Goal: Obtain resource: Obtain resource

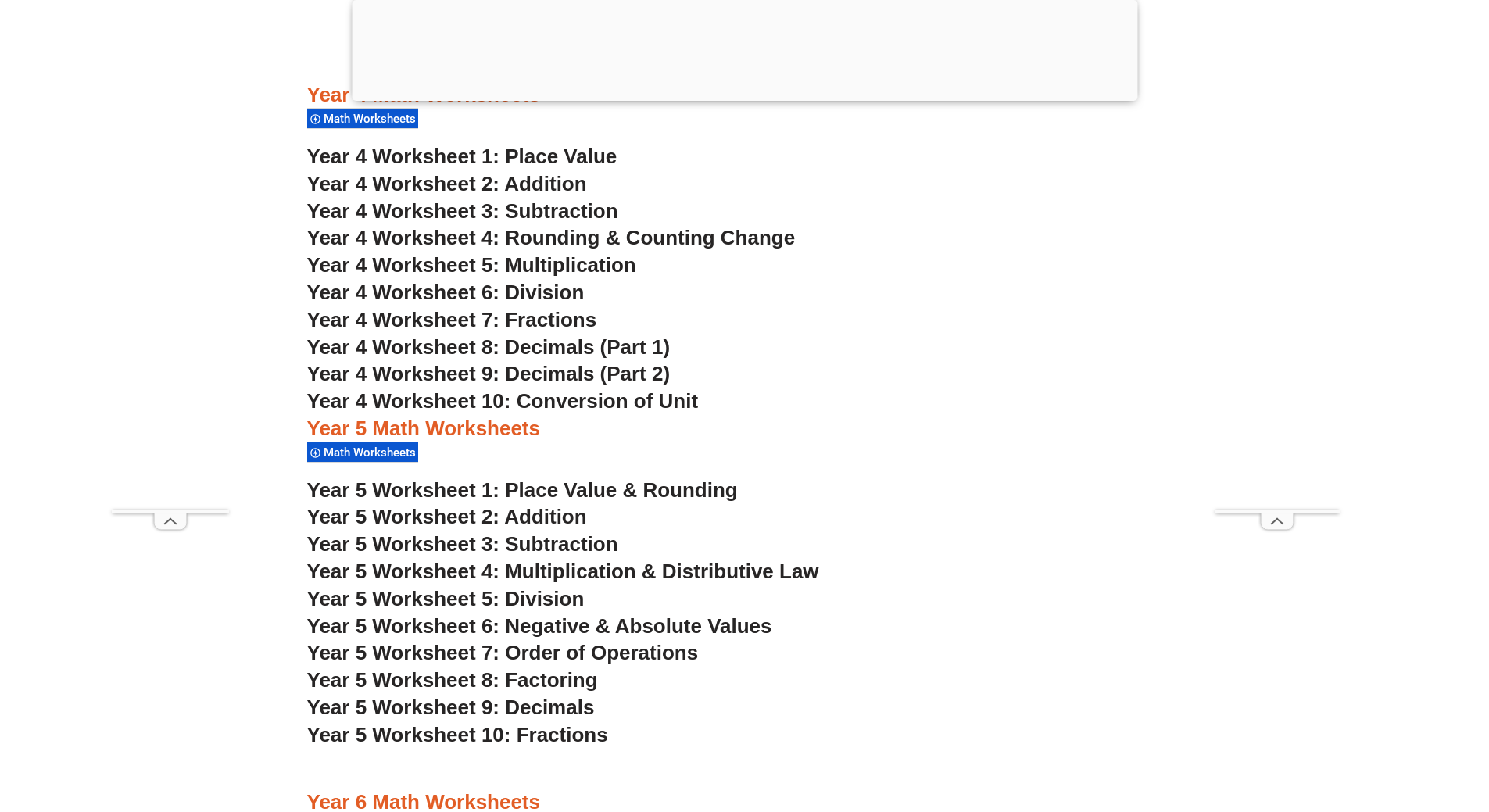
scroll to position [3083, 0]
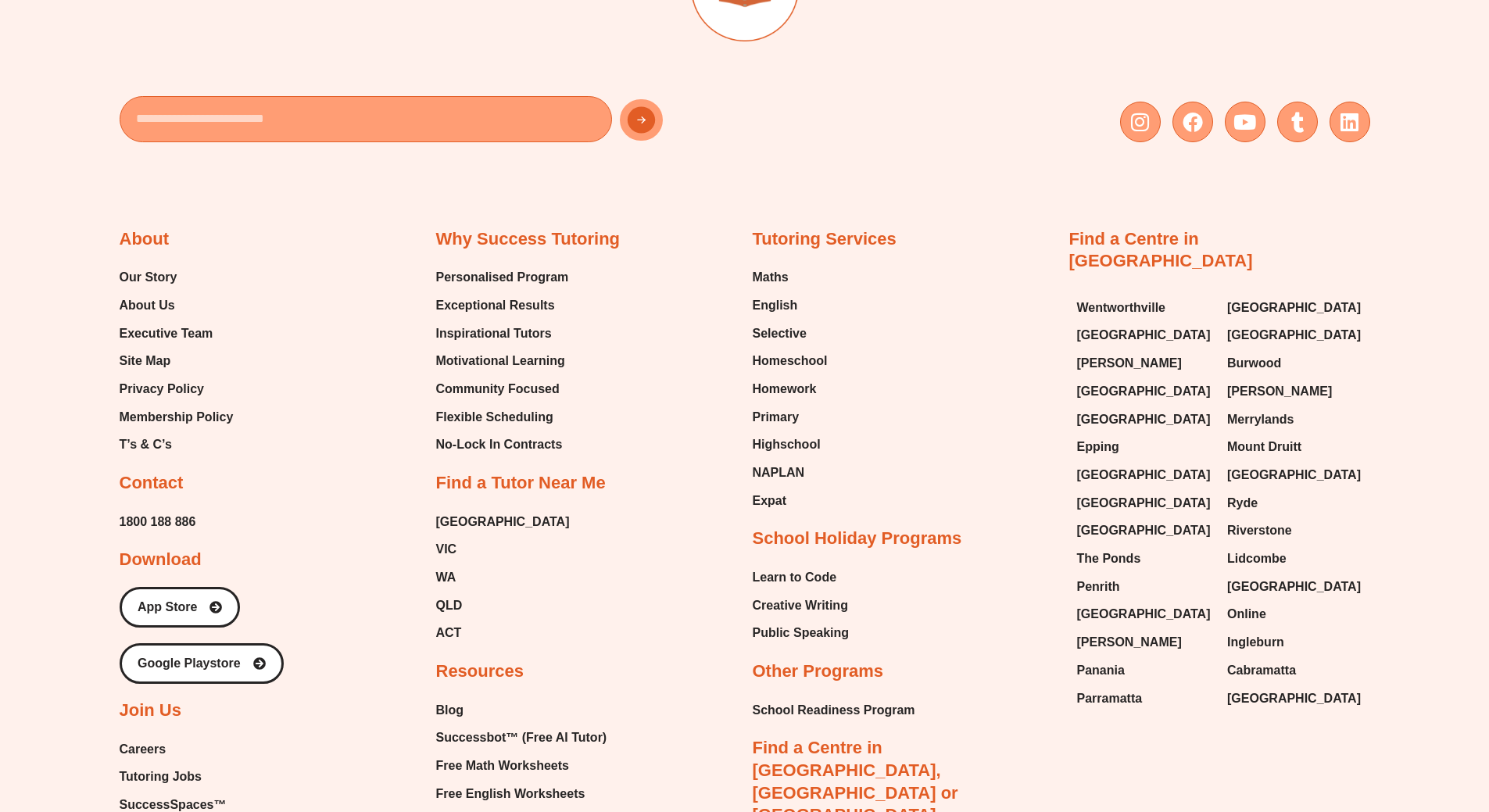
scroll to position [9271, 0]
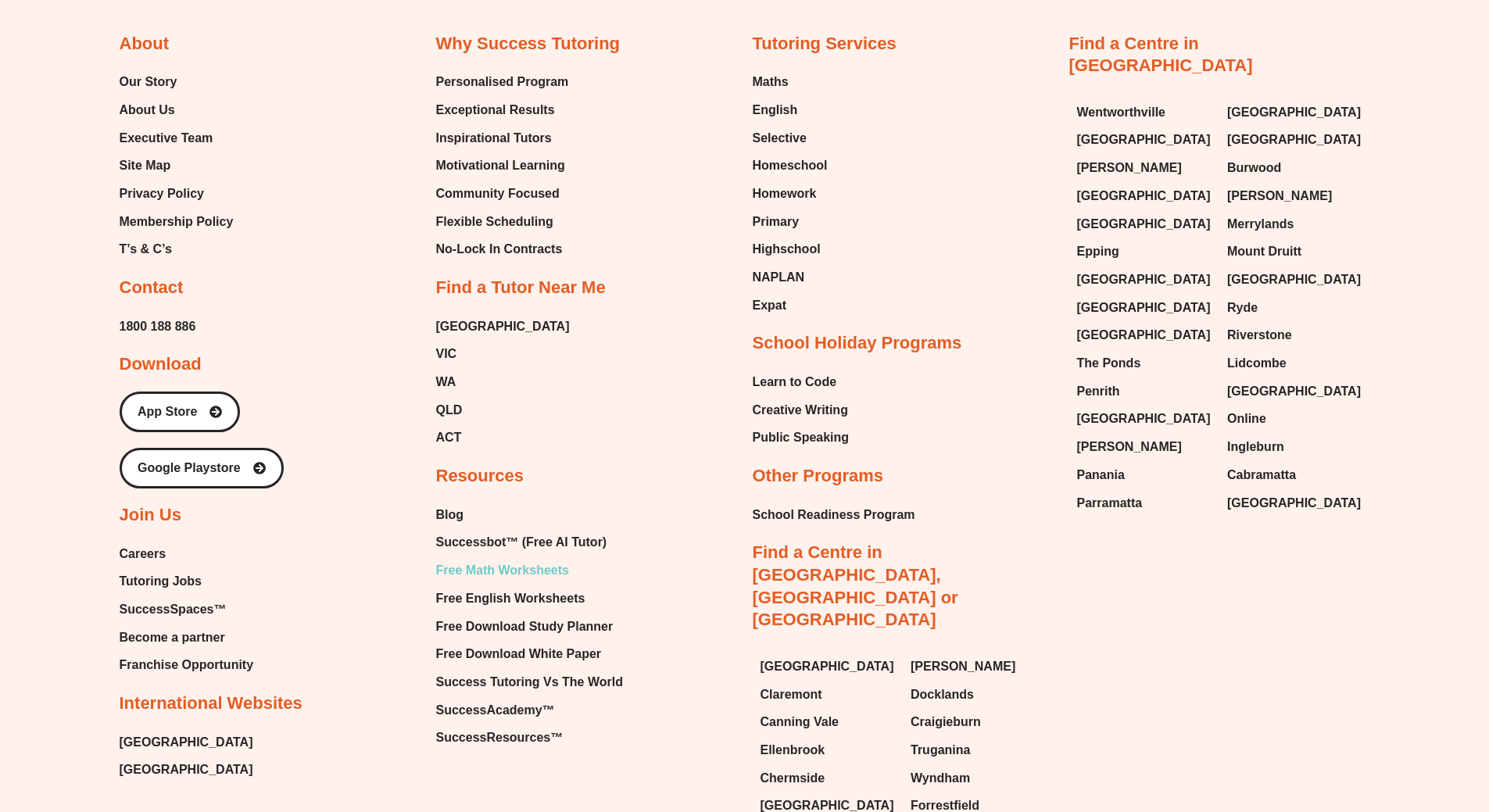
click at [516, 558] on span "Free Math Worksheets" at bounding box center [502, 569] width 133 height 23
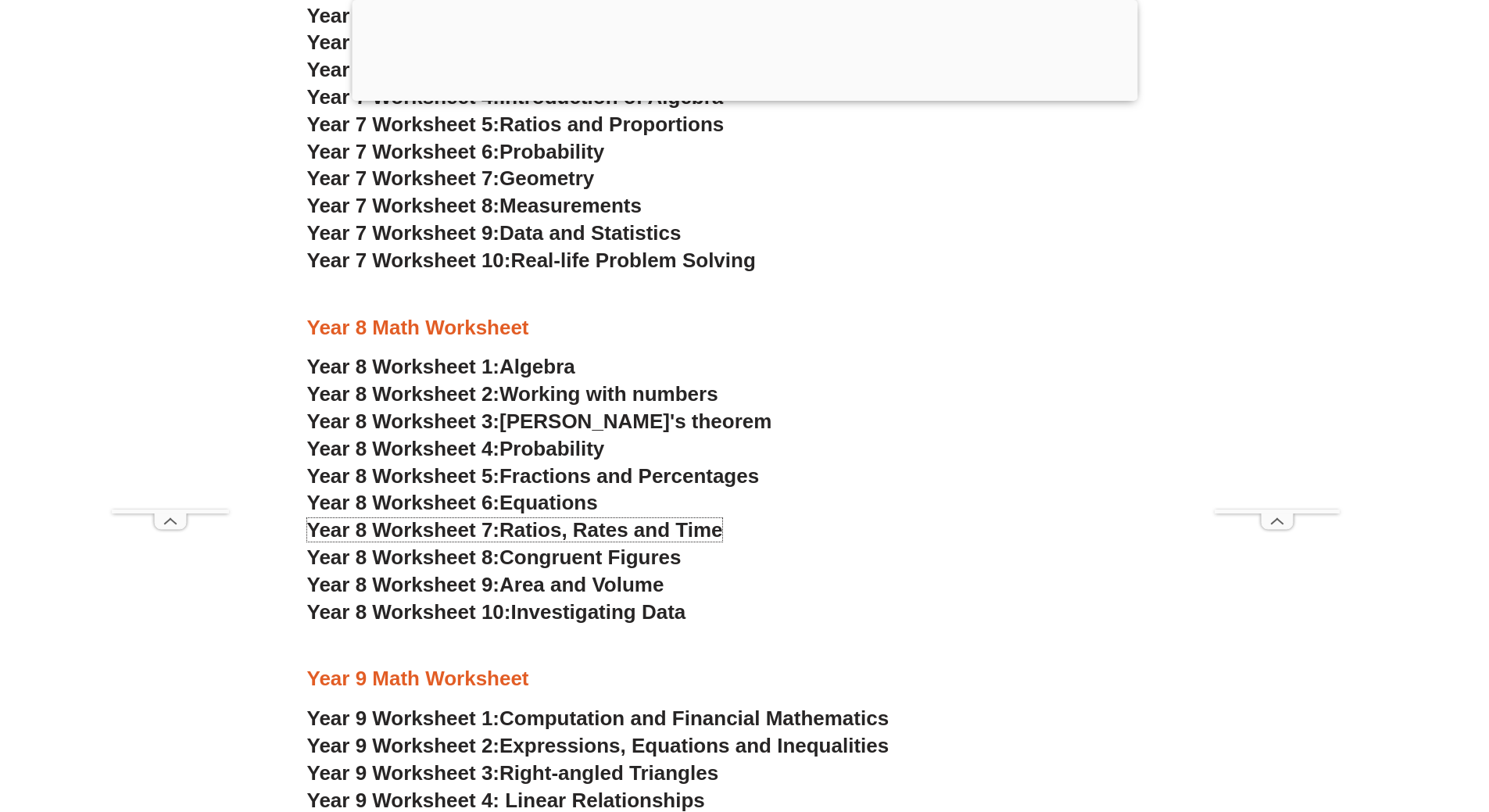
scroll to position [4606, 0]
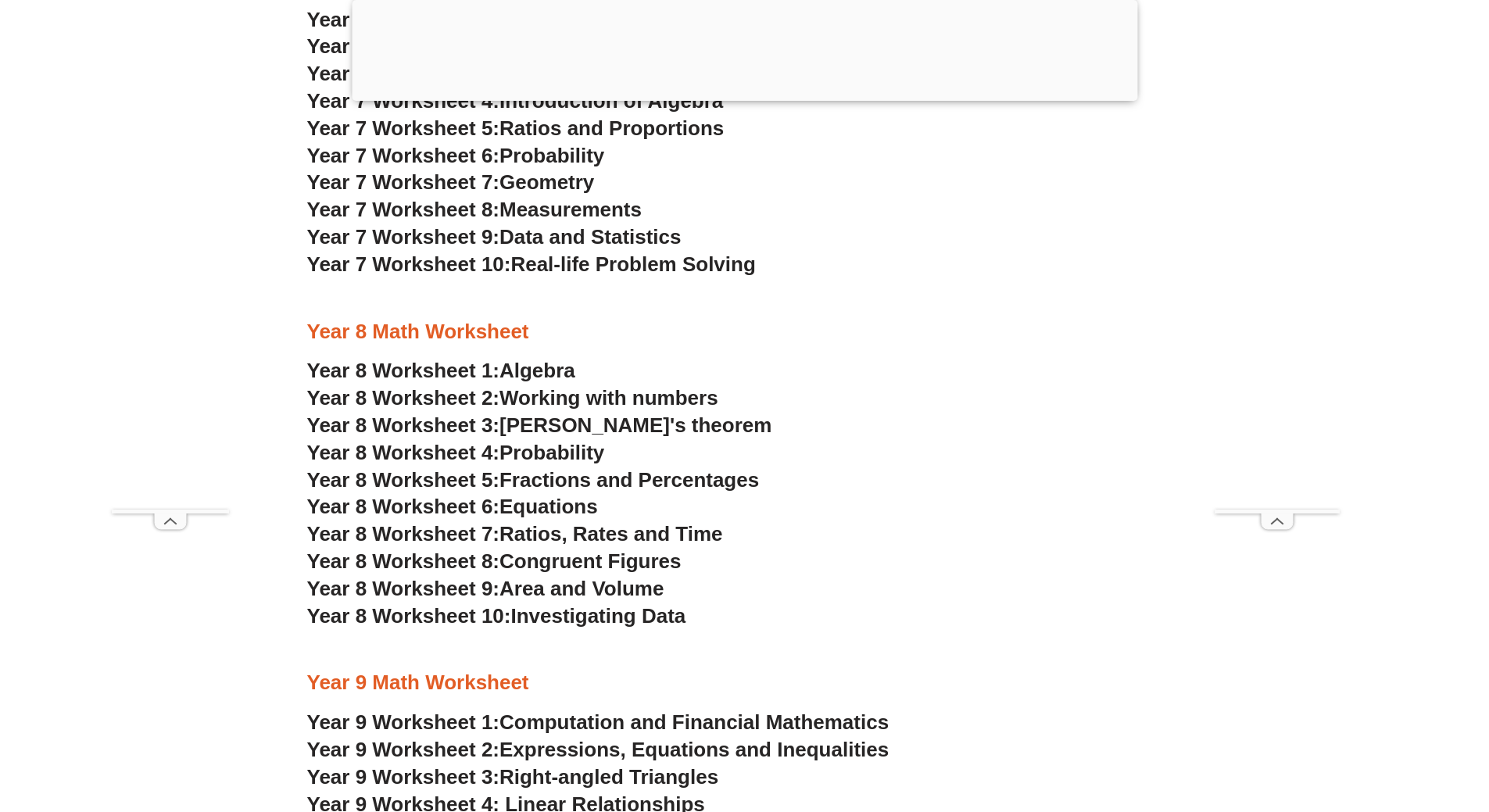
click at [522, 538] on span "Ratios, Rates and Time" at bounding box center [611, 533] width 223 height 23
